Goal: Task Accomplishment & Management: Manage account settings

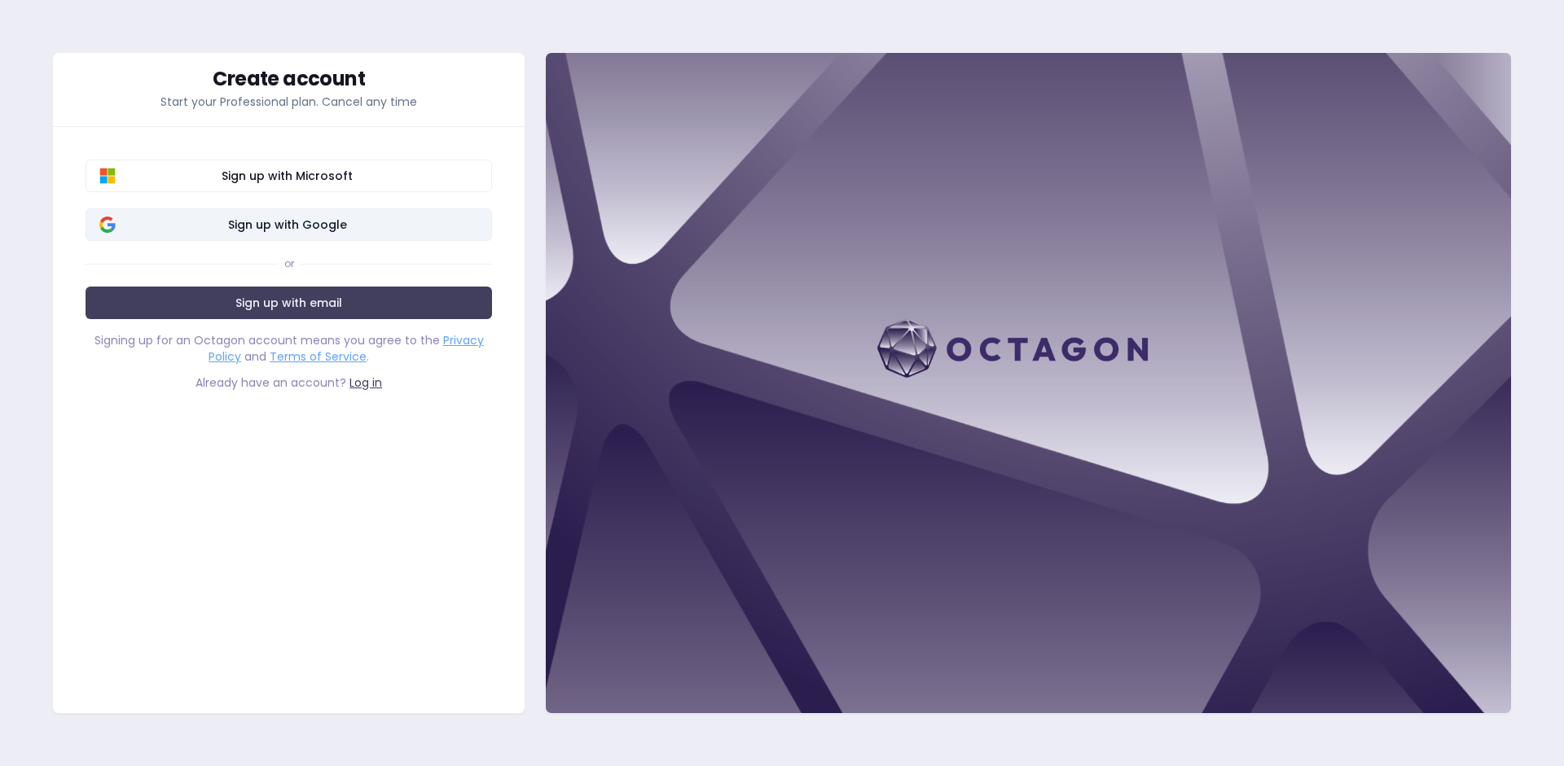
click at [318, 223] on span "Sign up with Google" at bounding box center [287, 225] width 382 height 16
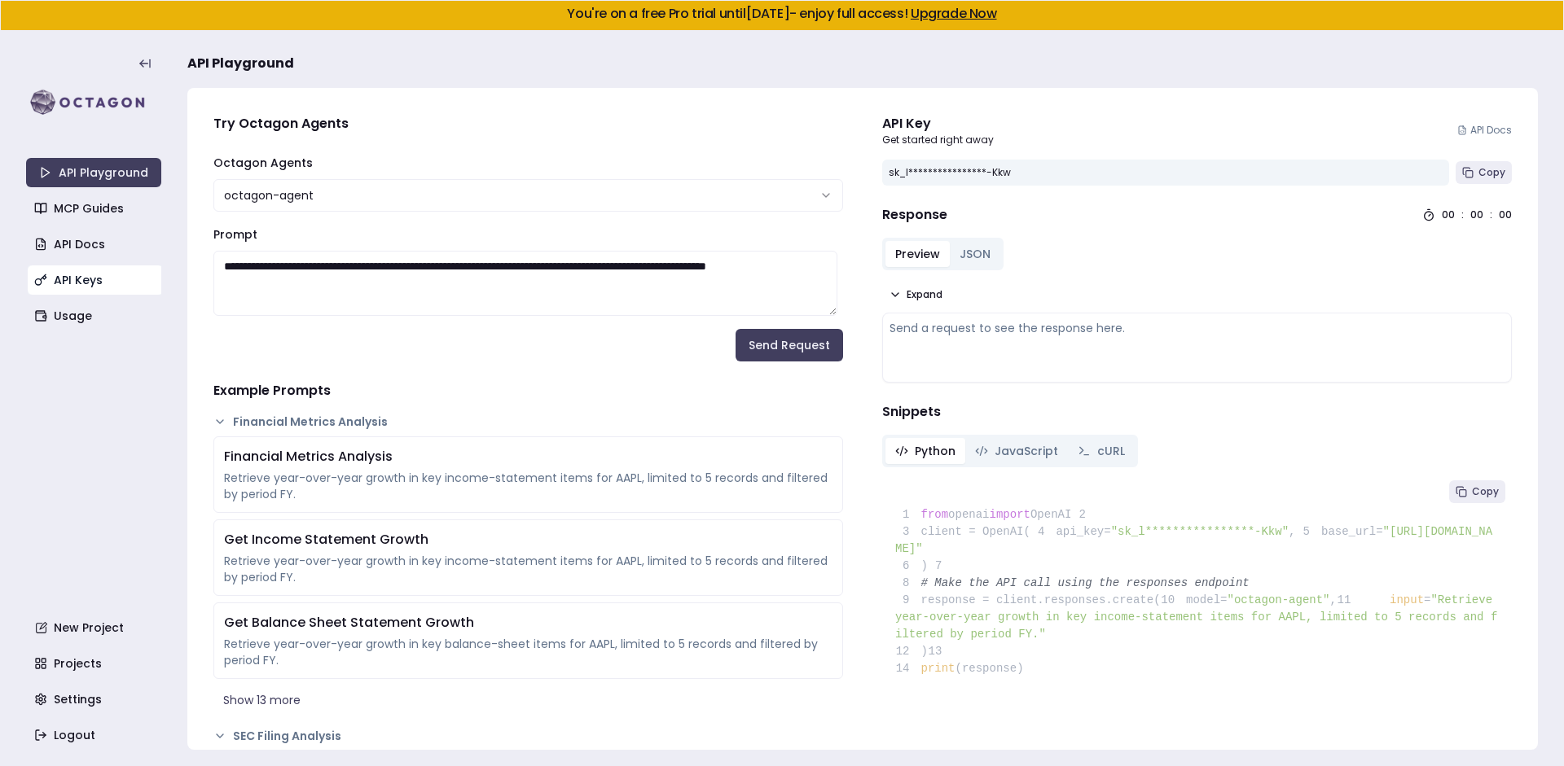
click at [67, 271] on link "API Keys" at bounding box center [95, 279] width 135 height 29
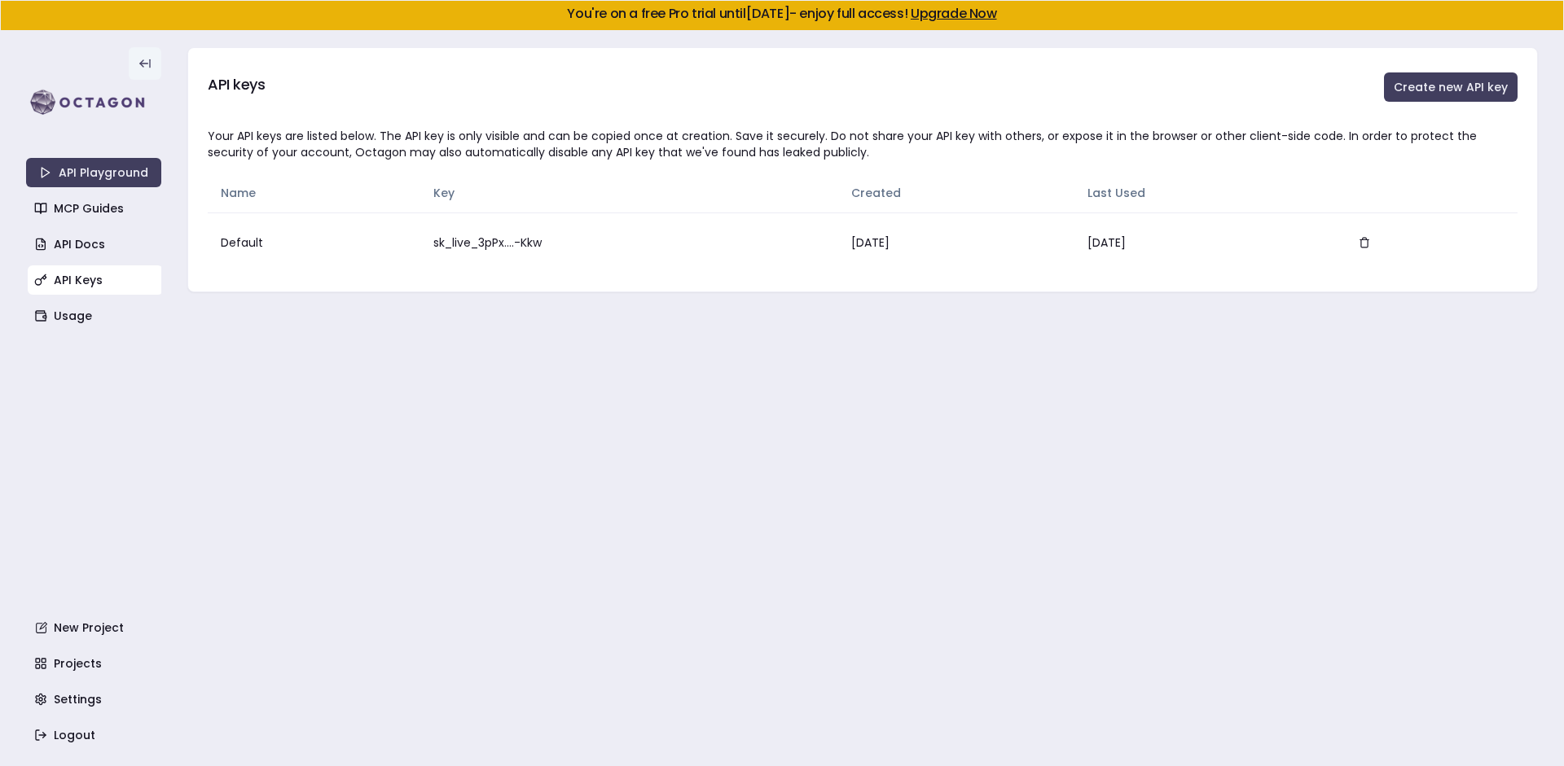
click at [138, 61] on icon at bounding box center [144, 63] width 13 height 13
